Goal: Task Accomplishment & Management: Complete application form

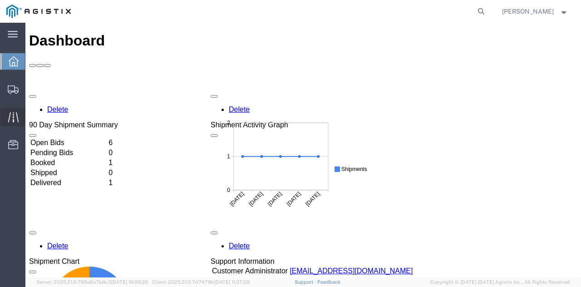
click at [14, 119] on icon at bounding box center [13, 117] width 10 height 10
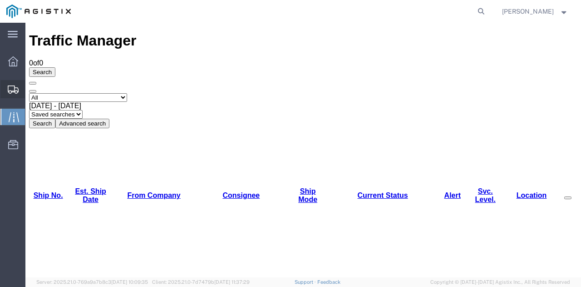
click at [11, 92] on icon at bounding box center [13, 89] width 11 height 8
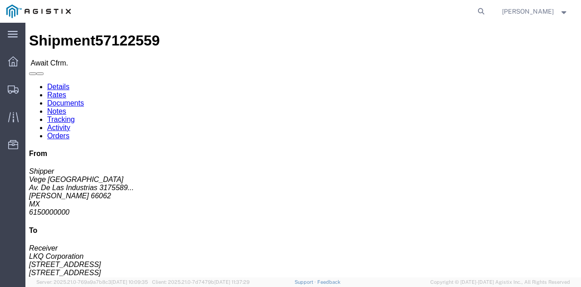
click button
click link "Confirm"
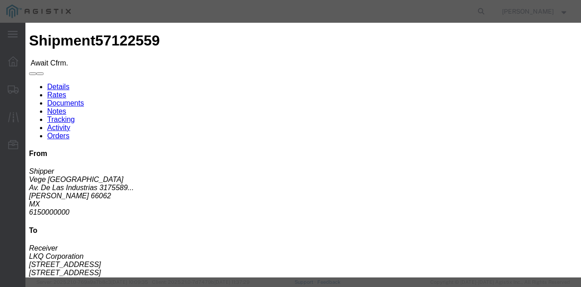
click input "text"
paste input "64671361"
type input "64671361"
click input "text"
type input "[PERSON_NAME]"
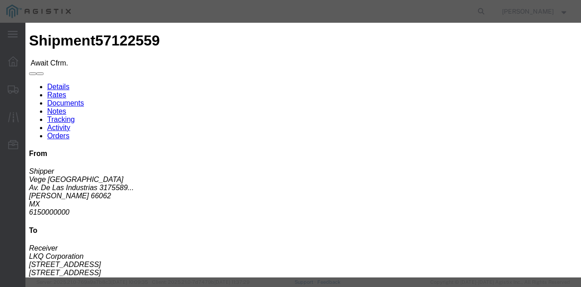
click input "text"
type input "800.354.7993"
click select "Select Midnight 1 am 2 am 3 am 4 am 5 am 6 am 7 am 8 am 9 am 10 am 11 am 12 Noo…"
select select "1400"
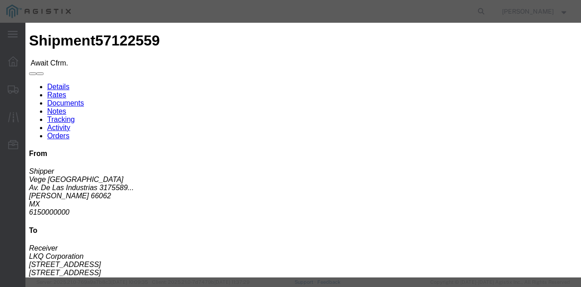
click select "Select Midnight 1 am 2 am 3 am 4 am 5 am 6 am 7 am 8 am 9 am 10 am 11 am 12 Noo…"
click select "Select Delivered Documents Uploaded Loading Started Delivery Confirmation DEA I…"
click button "Submit"
